Goal: Task Accomplishment & Management: Use online tool/utility

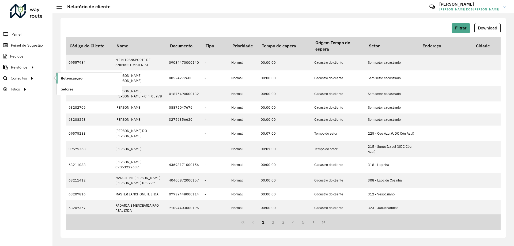
click at [93, 74] on link "Roteirização" at bounding box center [89, 78] width 66 height 11
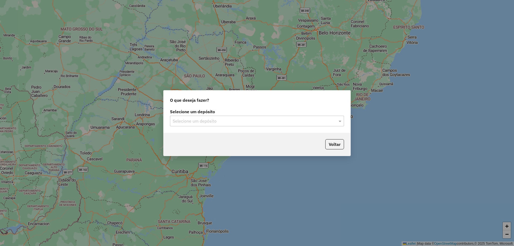
click at [192, 121] on input "text" at bounding box center [252, 121] width 158 height 6
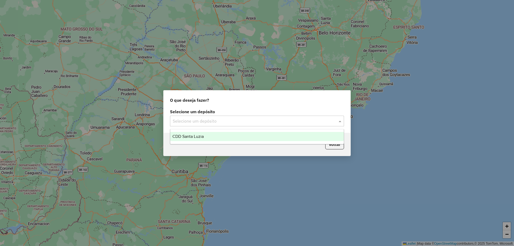
click at [207, 137] on div "CDD Santa Luzia" at bounding box center [256, 136] width 173 height 9
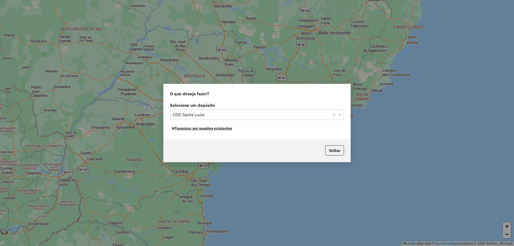
click at [226, 127] on button "Pesquisar por sessões existentes" at bounding box center [202, 128] width 64 height 8
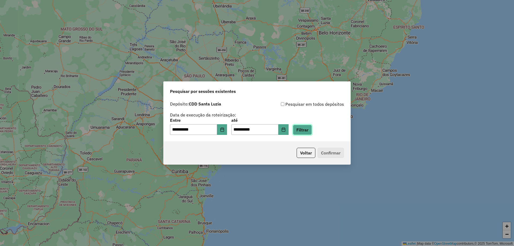
click at [306, 129] on button "Filtrar" at bounding box center [302, 130] width 19 height 10
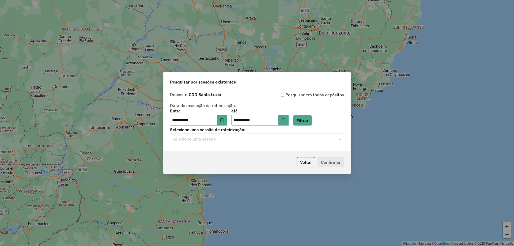
click at [208, 136] on input "text" at bounding box center [252, 139] width 158 height 6
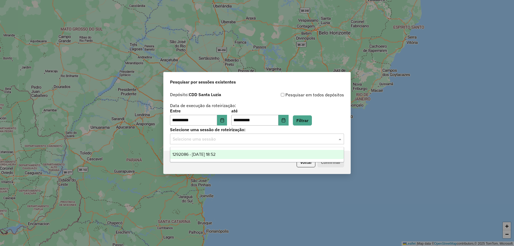
click at [200, 157] on div "1292086 - 10/10/2025 18:52" at bounding box center [256, 154] width 173 height 9
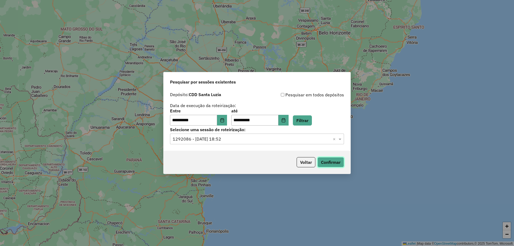
click at [329, 158] on button "Confirmar" at bounding box center [330, 162] width 26 height 10
